Goal: Download file/media

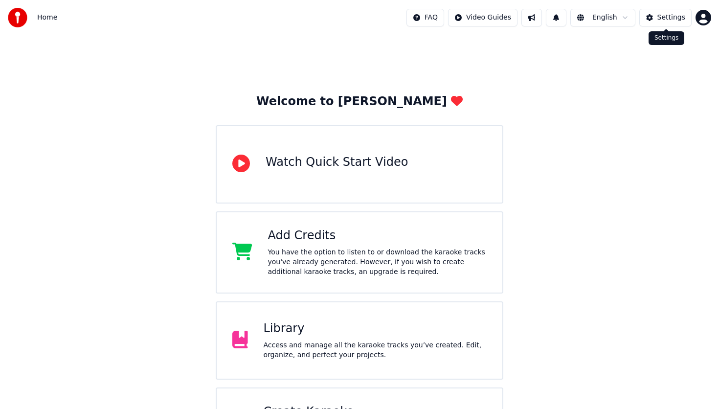
click at [658, 19] on button "Settings" at bounding box center [665, 18] width 52 height 18
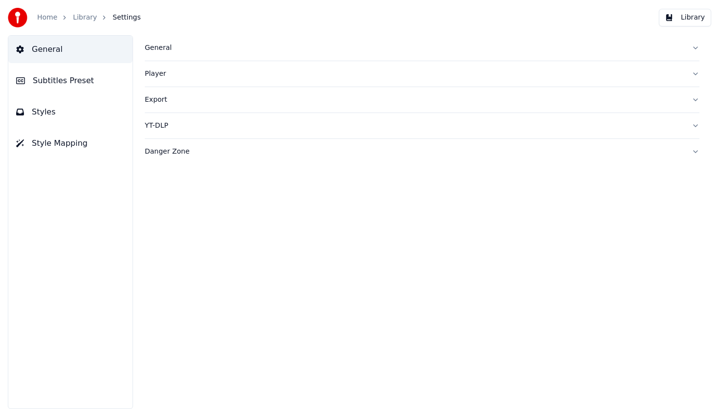
click at [70, 78] on span "Subtitles Preset" at bounding box center [63, 81] width 61 height 12
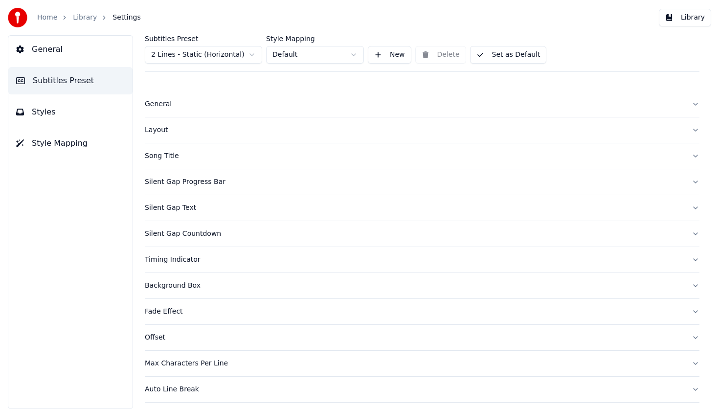
click at [70, 78] on span "Subtitles Preset" at bounding box center [63, 81] width 61 height 12
click at [211, 161] on button "Song Title" at bounding box center [422, 155] width 555 height 25
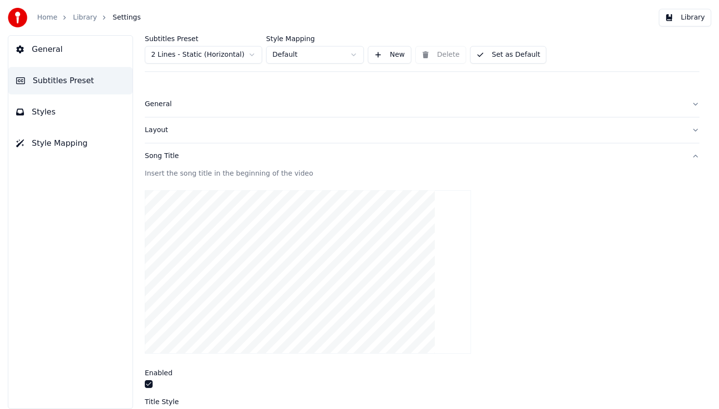
click at [48, 20] on link "Home" at bounding box center [47, 18] width 20 height 10
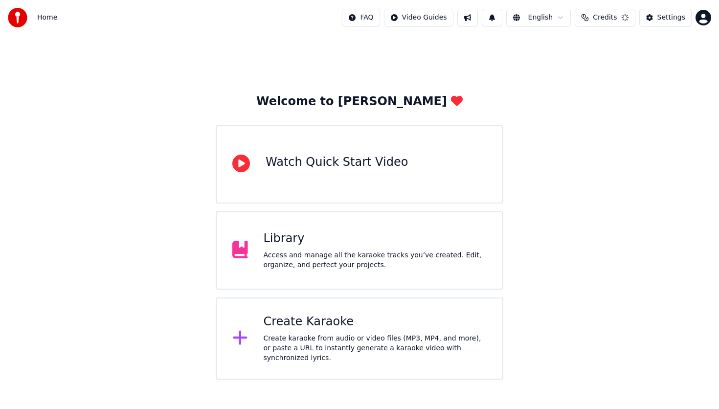
click at [249, 239] on div "Library Access and manage all the karaoke tracks you’ve created. Edit, organize…" at bounding box center [360, 250] width 288 height 78
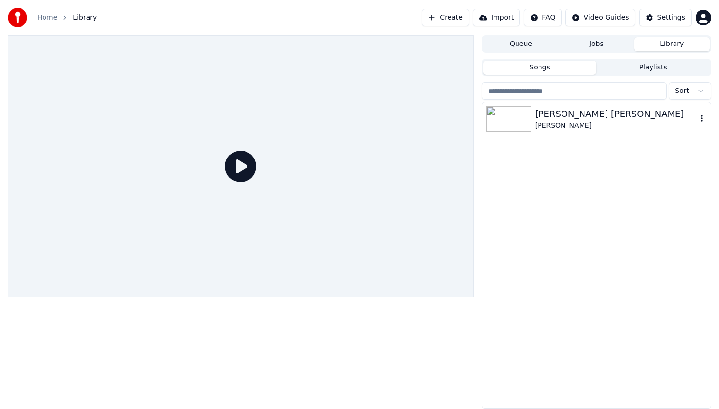
click at [508, 124] on img at bounding box center [508, 118] width 45 height 25
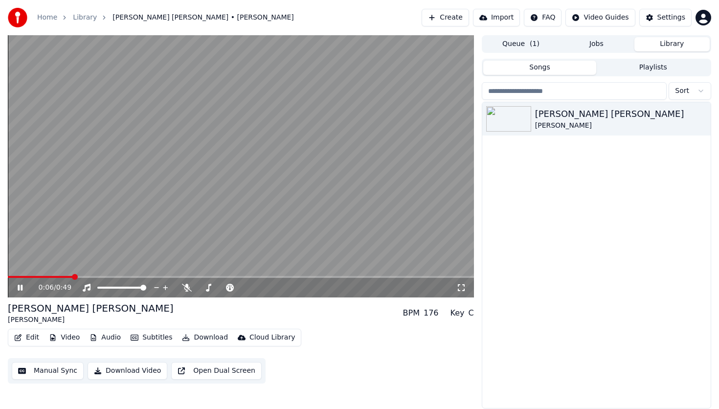
click at [24, 287] on icon at bounding box center [27, 288] width 23 height 8
click at [23, 286] on icon at bounding box center [27, 288] width 23 height 8
click at [247, 290] on span at bounding box center [244, 288] width 6 height 6
click at [198, 339] on button "Download" at bounding box center [205, 338] width 54 height 14
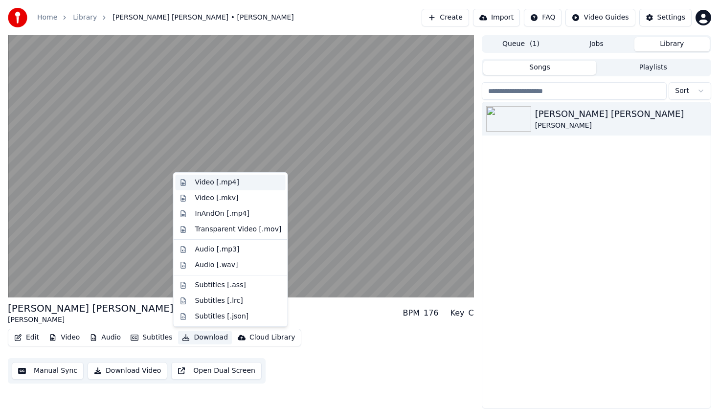
click at [231, 187] on div "Video [.mp4]" at bounding box center [217, 183] width 44 height 10
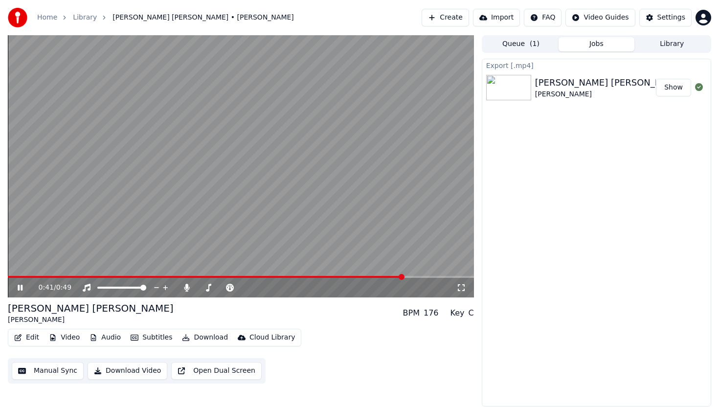
click at [16, 288] on icon at bounding box center [27, 288] width 23 height 8
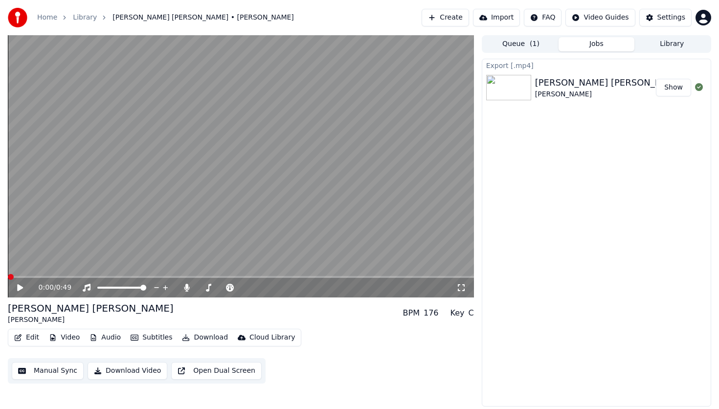
click at [8, 276] on span at bounding box center [8, 277] width 0 height 2
click at [181, 289] on div "0:00 / 0:49" at bounding box center [248, 288] width 418 height 10
click at [188, 288] on icon at bounding box center [186, 288] width 5 height 8
click at [210, 334] on button "Download" at bounding box center [205, 338] width 54 height 14
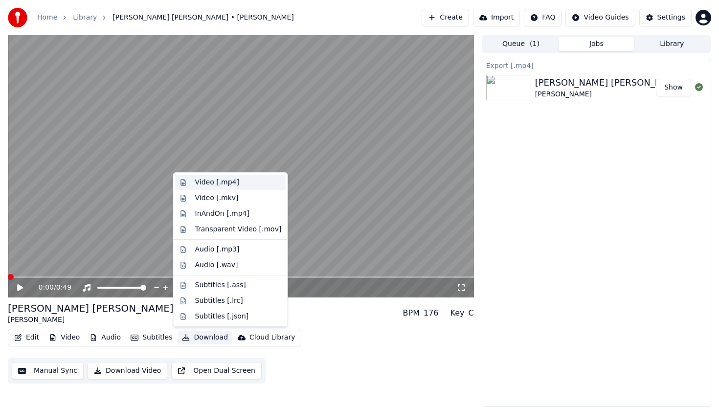
click at [230, 187] on div "Video [.mp4]" at bounding box center [231, 183] width 110 height 16
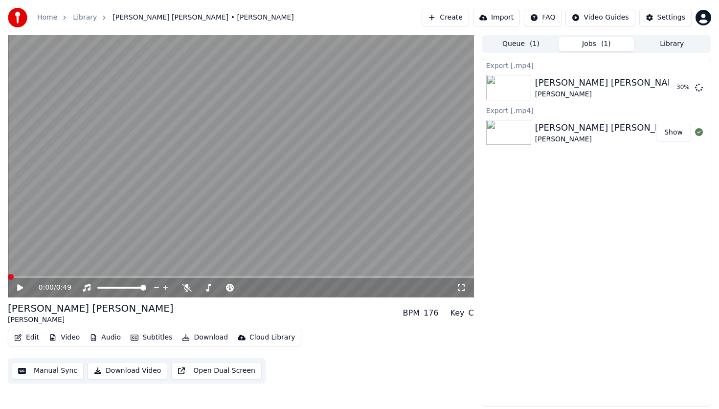
click at [12, 290] on div "0:00 / 0:49" at bounding box center [241, 288] width 458 height 10
click at [18, 286] on icon at bounding box center [20, 287] width 6 height 7
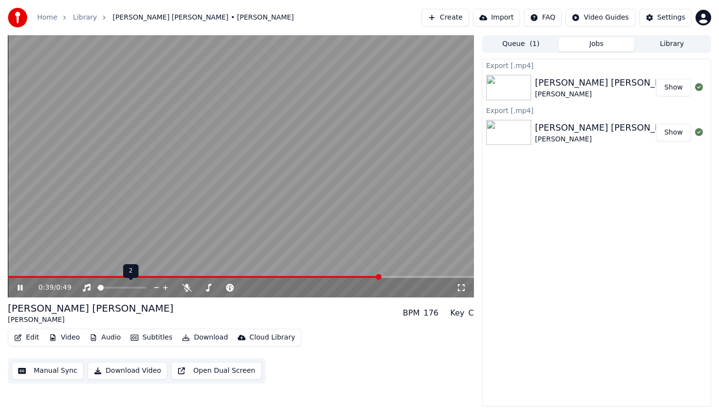
click at [98, 289] on span at bounding box center [101, 288] width 6 height 6
click at [102, 286] on div at bounding box center [130, 288] width 79 height 10
click at [99, 289] on span at bounding box center [102, 288] width 6 height 6
drag, startPoint x: 86, startPoint y: 274, endPoint x: 8, endPoint y: 268, distance: 78.1
click at [4, 268] on div "0:42 / 0:49 [PERSON_NAME] [PERSON_NAME] [PERSON_NAME] BPM 176 Key C Edit Video …" at bounding box center [359, 220] width 719 height 371
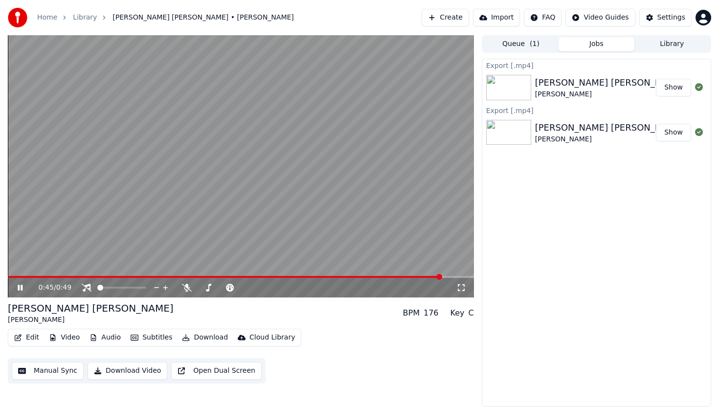
click at [188, 288] on icon at bounding box center [187, 288] width 10 height 8
click at [173, 275] on video at bounding box center [241, 166] width 466 height 262
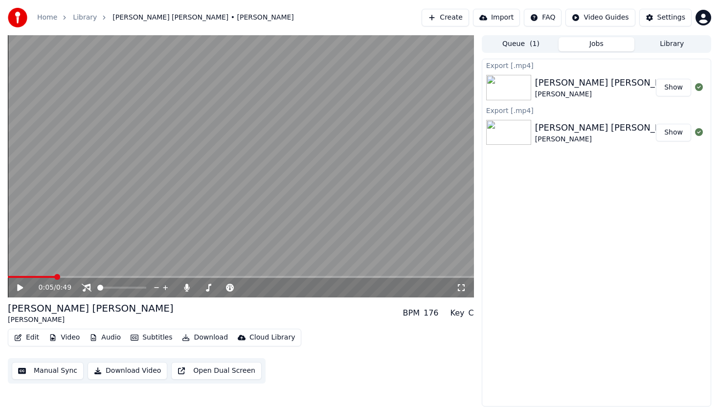
click at [54, 280] on span at bounding box center [57, 277] width 6 height 6
click at [25, 285] on icon at bounding box center [27, 288] width 23 height 8
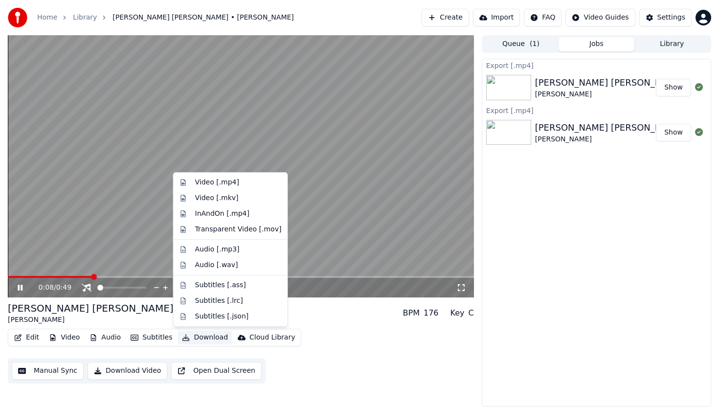
click at [202, 335] on button "Download" at bounding box center [205, 338] width 54 height 14
click at [231, 179] on div "Video [.mp4]" at bounding box center [217, 183] width 44 height 10
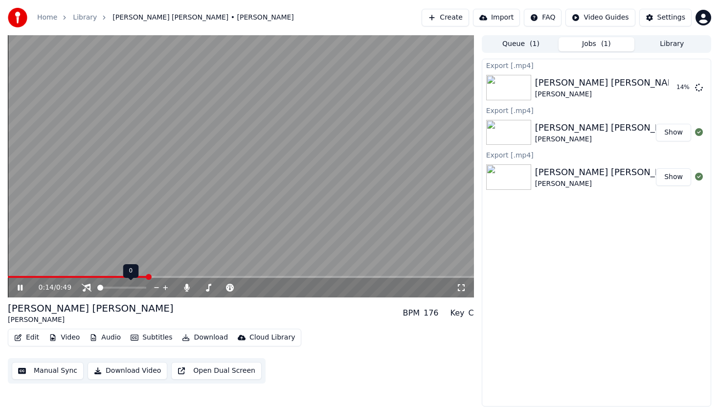
click at [167, 284] on icon at bounding box center [165, 288] width 9 height 10
click at [167, 285] on icon at bounding box center [165, 288] width 9 height 10
click at [146, 289] on span at bounding box center [143, 288] width 6 height 6
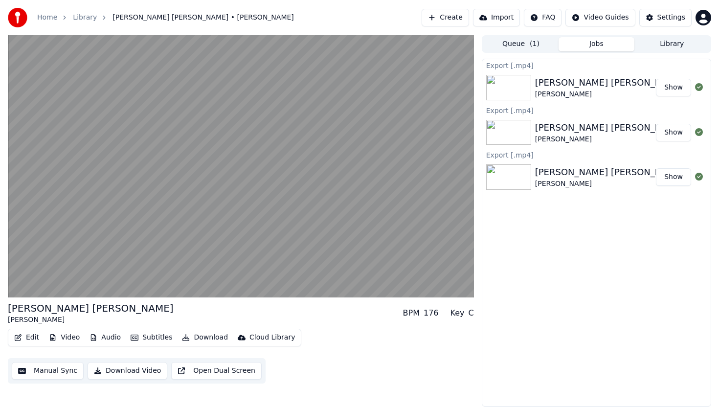
click at [151, 338] on button "Subtitles" at bounding box center [151, 338] width 49 height 14
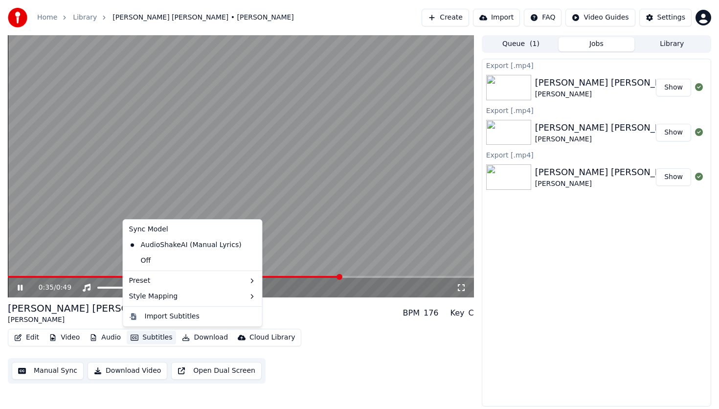
click at [471, 323] on div "[PERSON_NAME] [PERSON_NAME] [PERSON_NAME] BPM 176 Key C" at bounding box center [241, 312] width 466 height 23
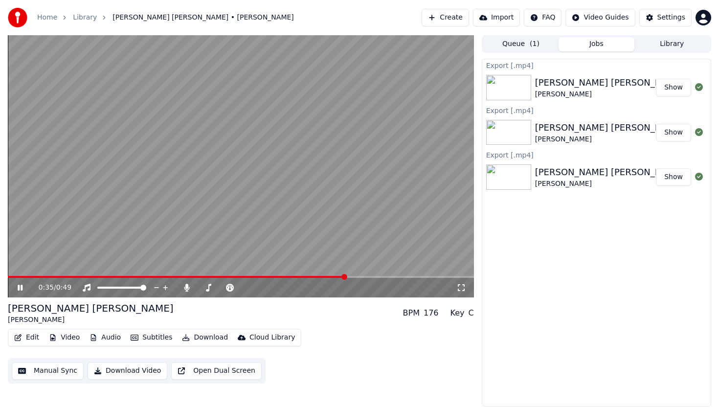
click at [470, 316] on div "C" at bounding box center [471, 313] width 5 height 12
click at [247, 286] on span at bounding box center [247, 288] width 6 height 6
drag, startPoint x: 237, startPoint y: 274, endPoint x: 210, endPoint y: 275, distance: 26.9
click at [210, 275] on video at bounding box center [241, 166] width 466 height 262
drag, startPoint x: 201, startPoint y: 278, endPoint x: 137, endPoint y: 276, distance: 64.1
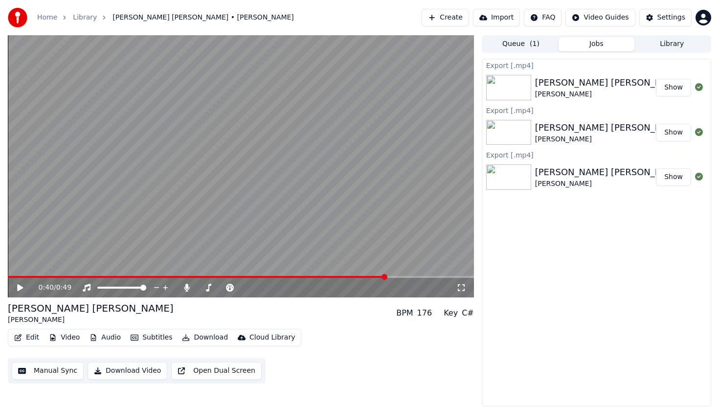
click at [137, 276] on div "0:40 / 0:49" at bounding box center [241, 287] width 466 height 22
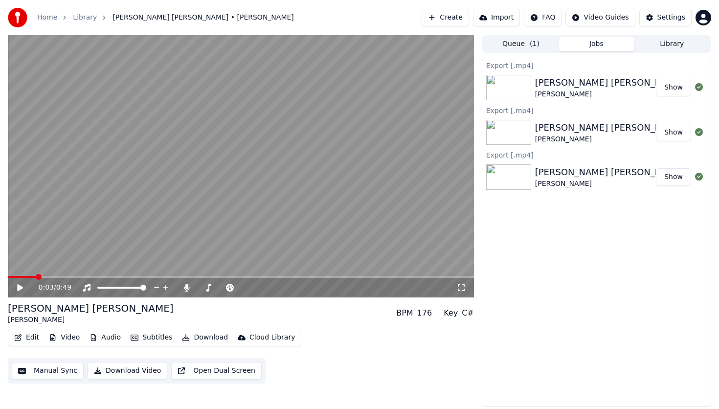
click at [36, 279] on span at bounding box center [39, 277] width 6 height 6
click at [23, 288] on icon at bounding box center [27, 288] width 23 height 8
click at [211, 288] on icon at bounding box center [209, 288] width 10 height 8
click at [247, 287] on span at bounding box center [244, 288] width 6 height 6
click at [255, 287] on span at bounding box center [254, 288] width 6 height 6
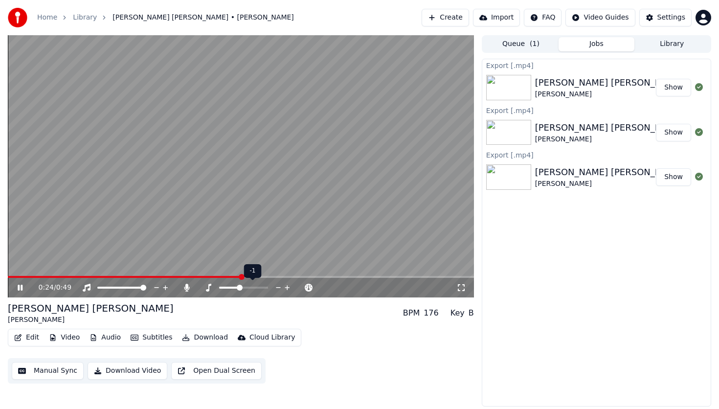
click at [239, 291] on span at bounding box center [240, 288] width 6 height 6
click at [33, 276] on span at bounding box center [27, 277] width 38 height 2
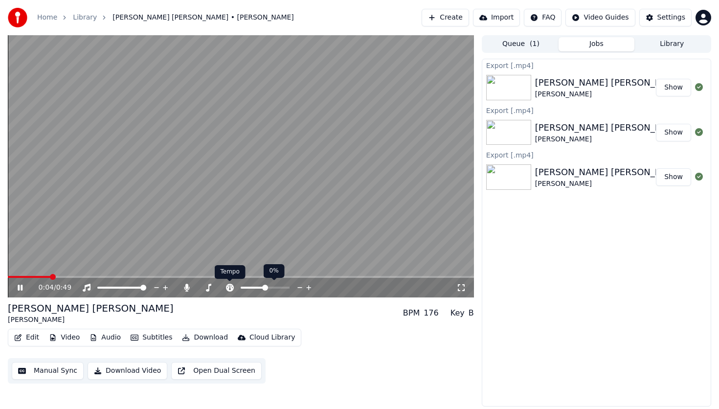
click at [230, 284] on body "Home Library [PERSON_NAME] [PERSON_NAME] • [PERSON_NAME] Create Import FAQ Vide…" at bounding box center [359, 204] width 719 height 409
click at [243, 286] on span at bounding box center [244, 288] width 6 height 6
click at [14, 291] on div "0:10 / 0:49" at bounding box center [241, 288] width 458 height 10
click at [27, 280] on div "0:10 / 0:49" at bounding box center [241, 288] width 466 height 20
click at [21, 286] on icon at bounding box center [20, 288] width 5 height 6
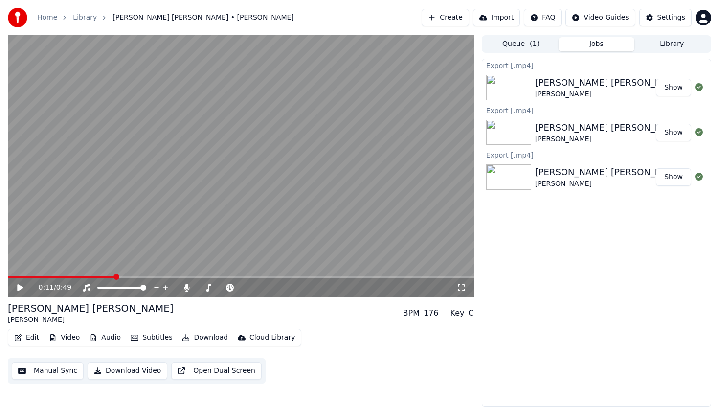
click at [666, 178] on button "Show" at bounding box center [673, 177] width 35 height 18
click at [671, 134] on button "Show" at bounding box center [673, 133] width 35 height 18
click at [669, 179] on button "Show" at bounding box center [673, 177] width 35 height 18
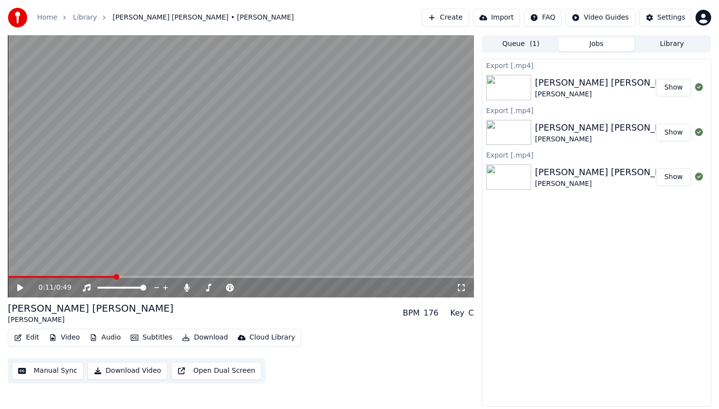
click at [676, 133] on button "Show" at bounding box center [673, 133] width 35 height 18
click at [667, 86] on button "Show" at bounding box center [673, 88] width 35 height 18
click at [525, 180] on img at bounding box center [508, 176] width 45 height 25
click at [22, 287] on icon at bounding box center [20, 287] width 6 height 7
drag, startPoint x: 40, startPoint y: 279, endPoint x: 13, endPoint y: 278, distance: 27.4
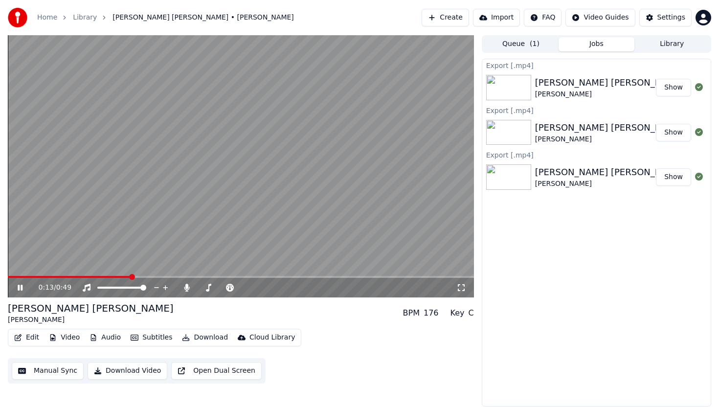
click at [13, 278] on div "0:13 / 0:49" at bounding box center [241, 288] width 466 height 20
click at [8, 276] on span at bounding box center [8, 277] width 0 height 2
click at [15, 282] on div "0:00 / 0:49" at bounding box center [241, 288] width 466 height 20
click at [21, 286] on icon at bounding box center [20, 288] width 5 height 6
click at [8, 275] on span at bounding box center [11, 277] width 6 height 6
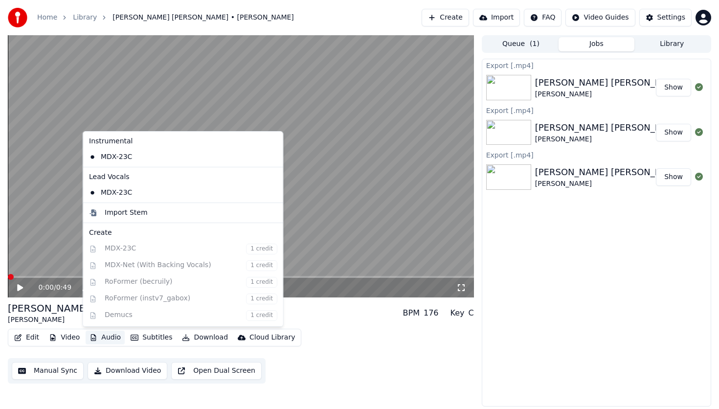
click at [91, 340] on icon "button" at bounding box center [93, 337] width 5 height 7
click at [137, 215] on div "Import Stem" at bounding box center [126, 213] width 43 height 10
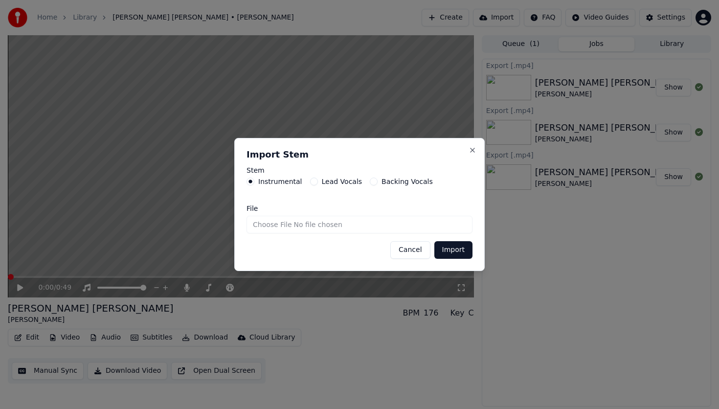
click at [369, 223] on input "File" at bounding box center [360, 225] width 226 height 18
click at [477, 153] on div "Import Stem Stem Instrumental Lead Vocals Backing Vocals File Cancel Import Clo…" at bounding box center [359, 204] width 251 height 133
click at [475, 150] on button "Close" at bounding box center [473, 150] width 8 height 8
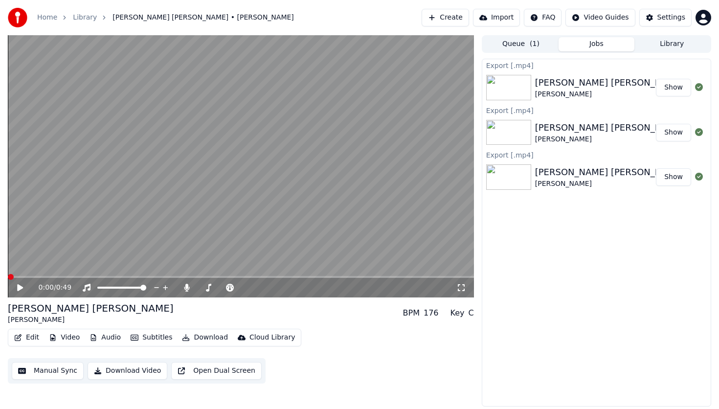
click at [100, 371] on button "Download Video" at bounding box center [128, 371] width 80 height 18
